Goal: Entertainment & Leisure: Consume media (video, audio)

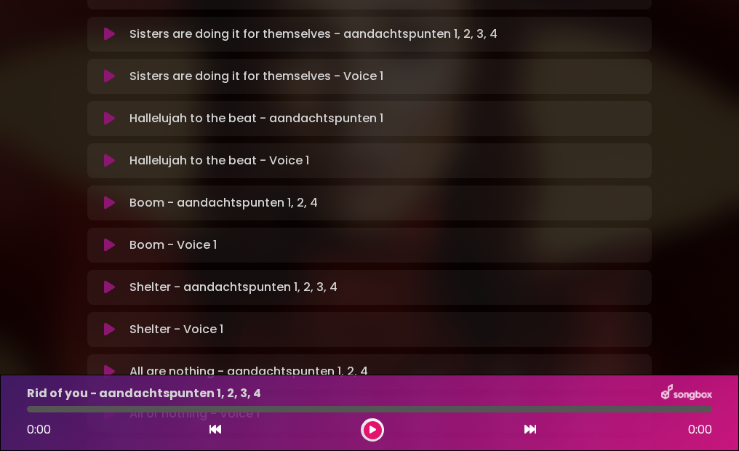
scroll to position [707, 0]
click at [104, 406] on icon at bounding box center [109, 413] width 11 height 15
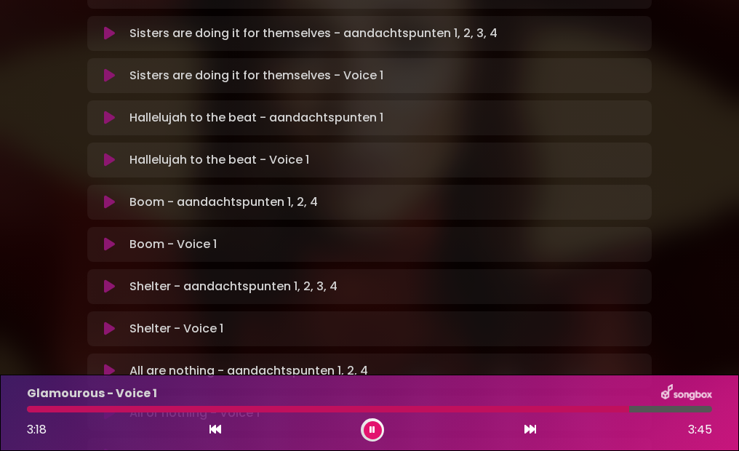
click at [107, 322] on icon at bounding box center [109, 329] width 11 height 15
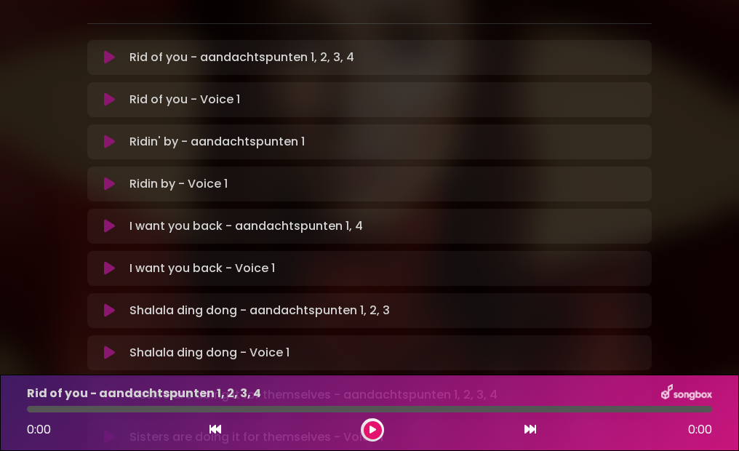
click at [106, 430] on icon at bounding box center [109, 437] width 11 height 15
click at [109, 430] on icon at bounding box center [109, 437] width 11 height 15
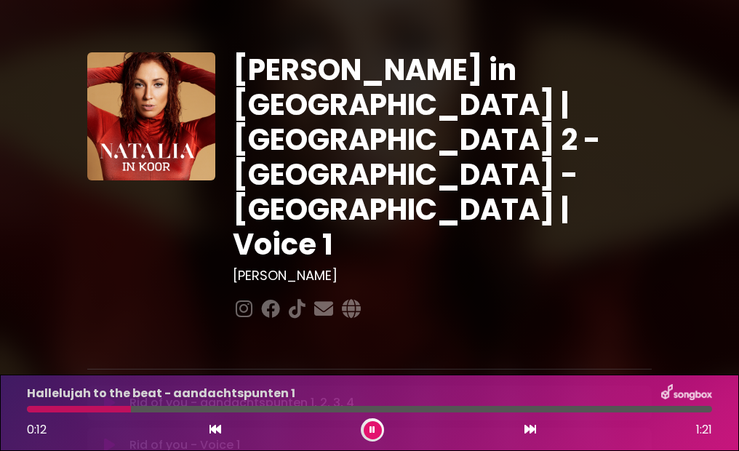
click at [370, 431] on icon at bounding box center [373, 430] width 6 height 9
